Goal: Information Seeking & Learning: Learn about a topic

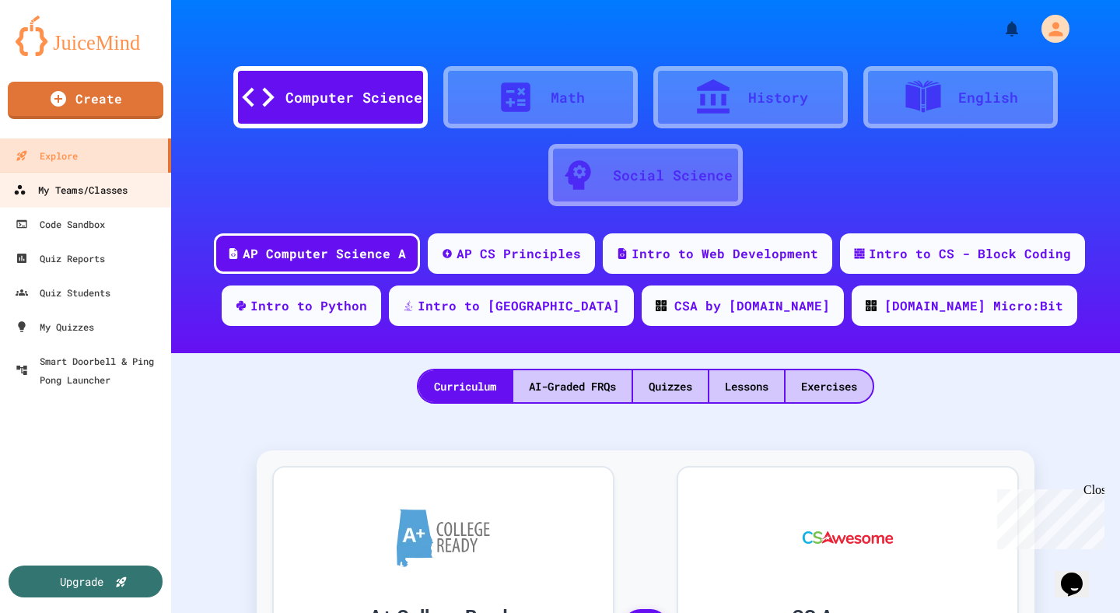
click at [61, 188] on div "My Teams/Classes" at bounding box center [70, 189] width 114 height 19
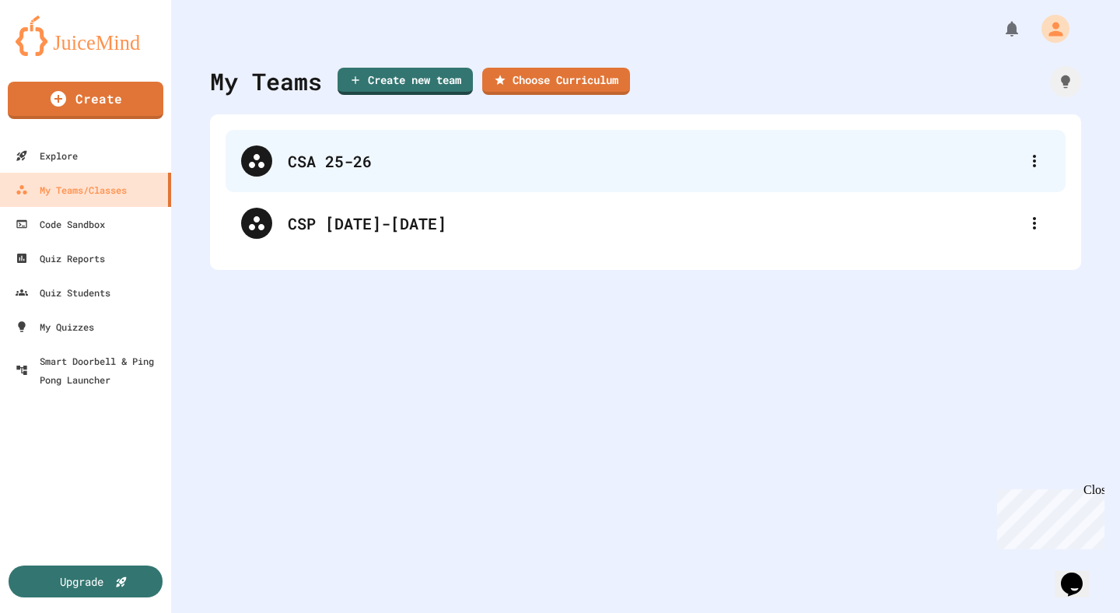
click at [356, 177] on div "CSA 25-26" at bounding box center [645, 161] width 840 height 62
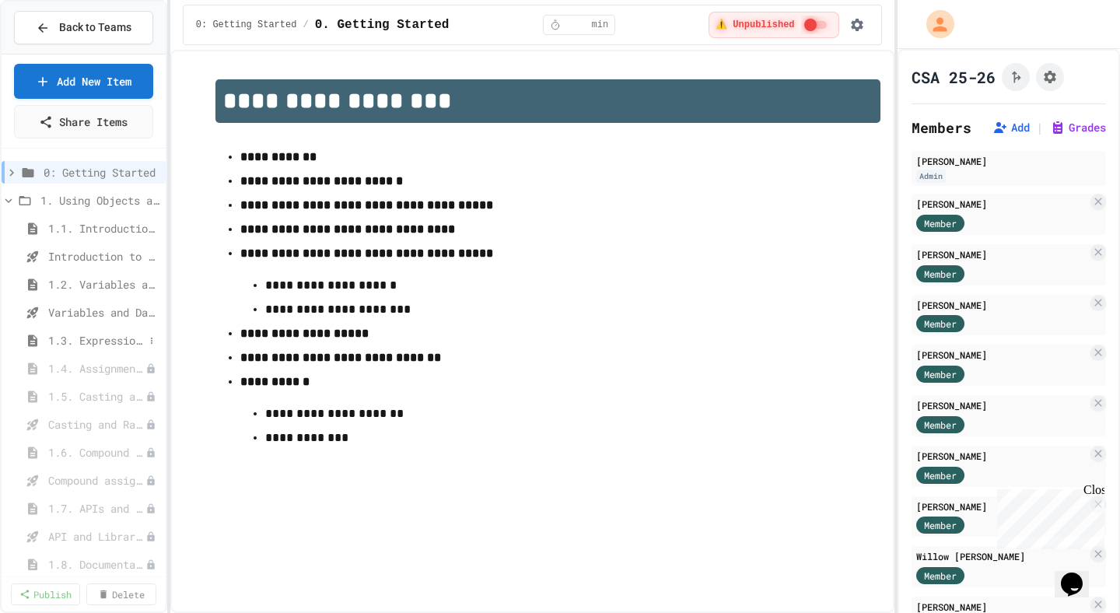
click at [112, 344] on span "1.3. Expressions and Output [New]" at bounding box center [96, 340] width 96 height 16
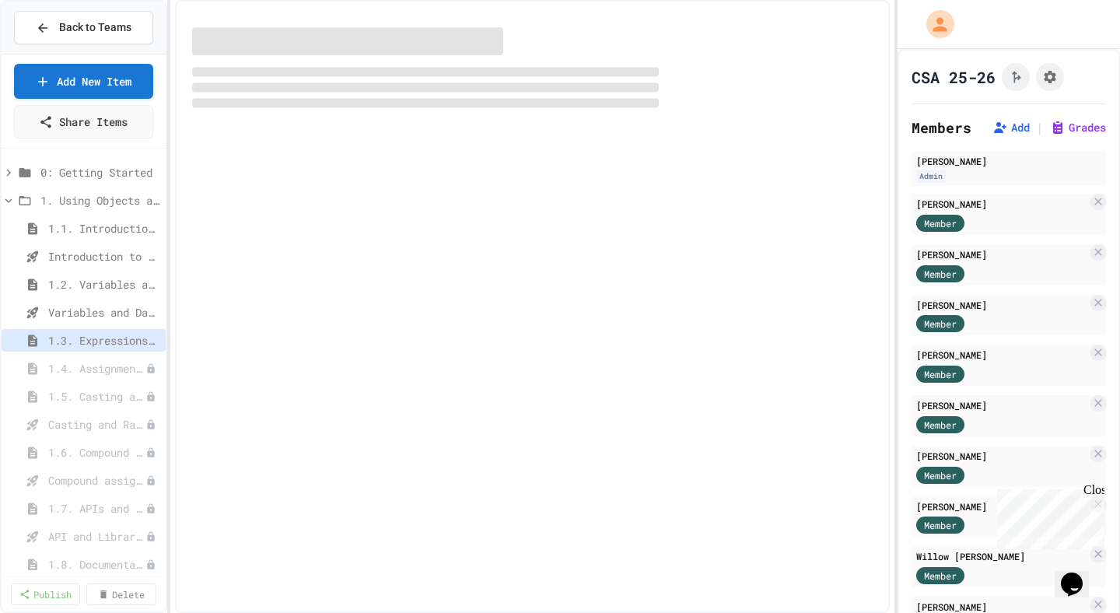
select select "***"
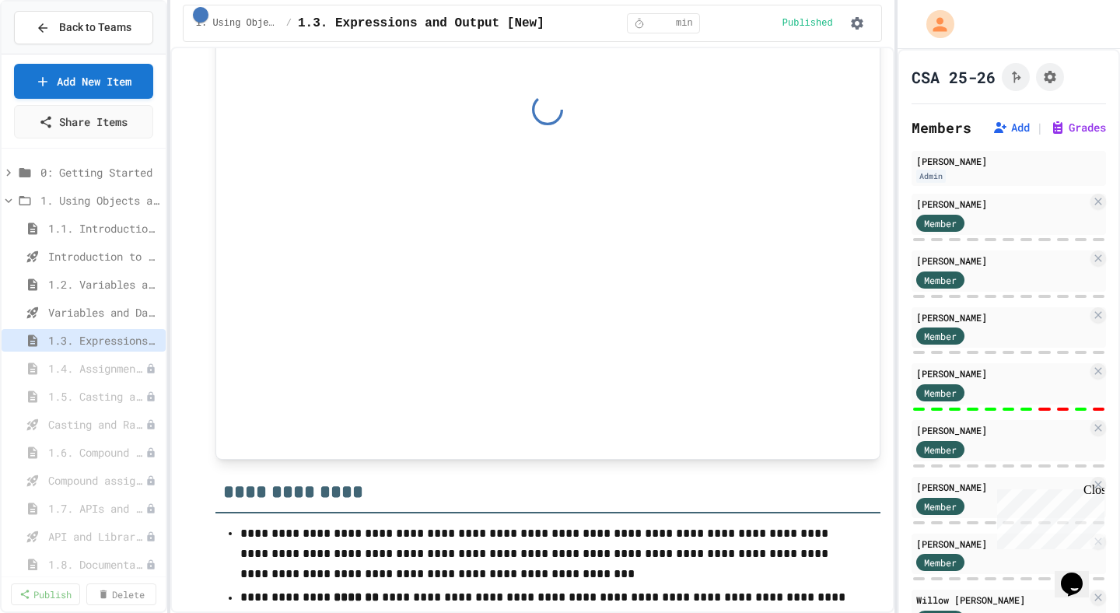
scroll to position [8551, 0]
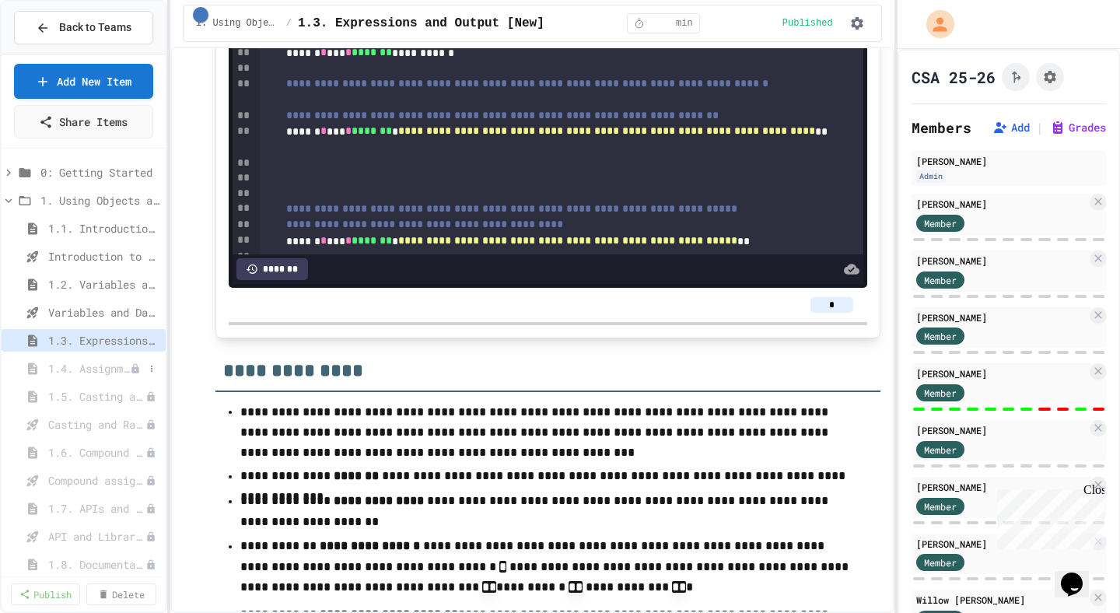
click at [104, 363] on span "1.4. Assignment and Input" at bounding box center [89, 368] width 82 height 16
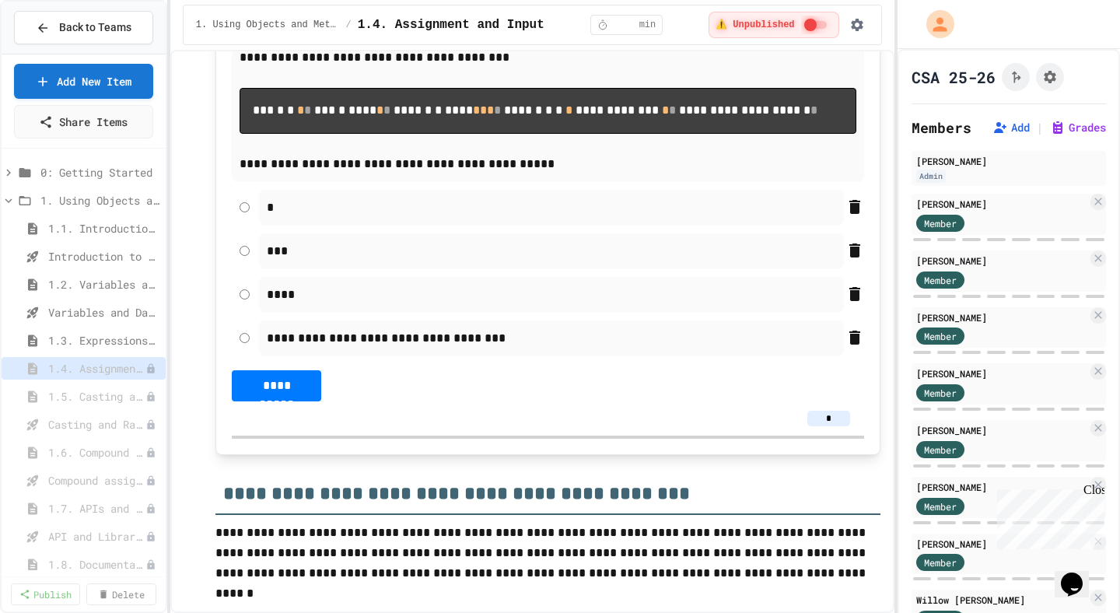
scroll to position [8512, 0]
click at [128, 366] on span "1.4. Assignment and Input" at bounding box center [89, 368] width 82 height 16
click at [96, 368] on span "1.4. Assignment and Input" at bounding box center [89, 368] width 82 height 16
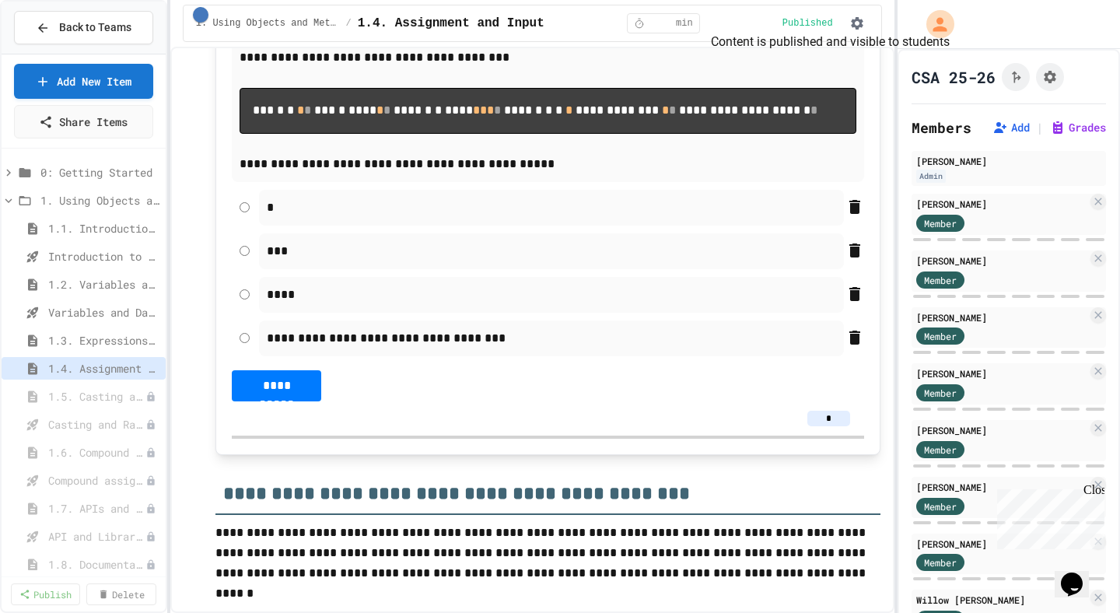
scroll to position [8509, 0]
